Goal: Transaction & Acquisition: Purchase product/service

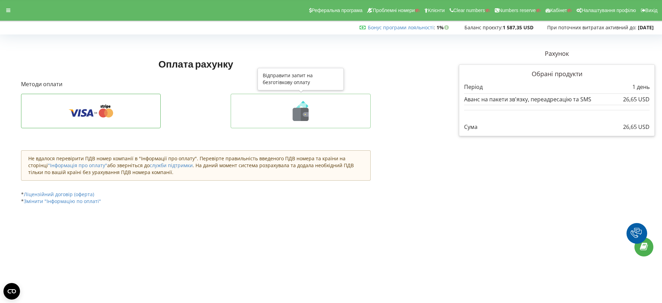
click at [297, 114] on icon at bounding box center [301, 114] width 16 height 13
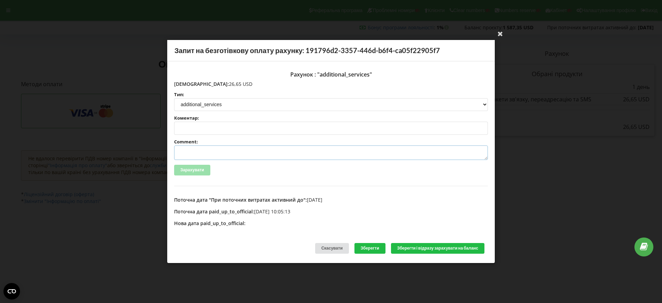
click at [184, 150] on textarea "Comment:" at bounding box center [331, 153] width 314 height 14
paste textarea "№R-07170 від 10.09.2025"
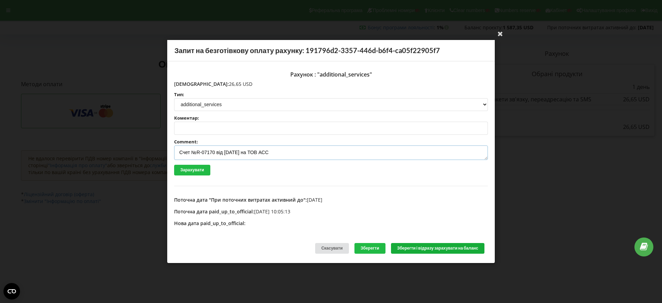
type textarea "Счет №R-07170 від 10.09.2025 на ТОВ АСС"
click at [414, 248] on button "Зберегти і відразу зарахувати на баланс" at bounding box center [437, 248] width 93 height 11
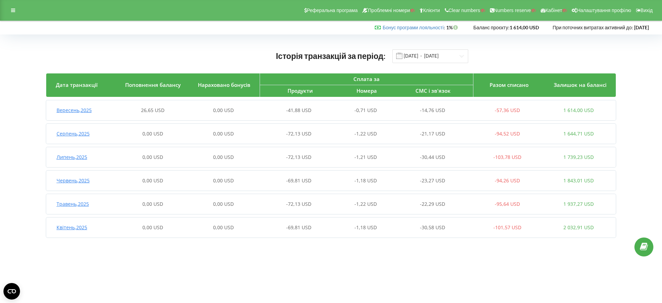
click at [81, 111] on span "Вересень , 2025" at bounding box center [74, 110] width 35 height 7
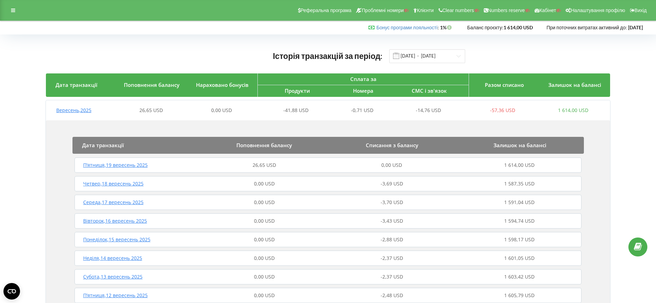
click at [139, 164] on span "П’ятниця , 19 вересень 2025" at bounding box center [115, 165] width 65 height 7
